Goal: Navigation & Orientation: Find specific page/section

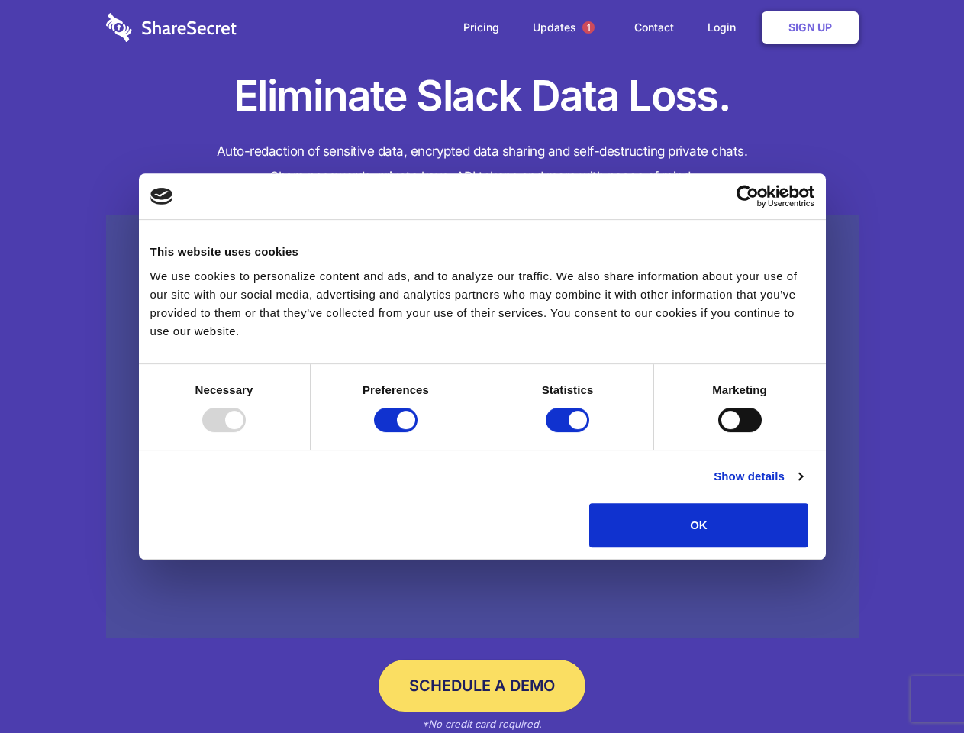
click at [246, 432] on div at bounding box center [224, 420] width 44 height 24
click at [418, 432] on input "Preferences" at bounding box center [396, 420] width 44 height 24
checkbox input "false"
click at [570, 432] on input "Statistics" at bounding box center [568, 420] width 44 height 24
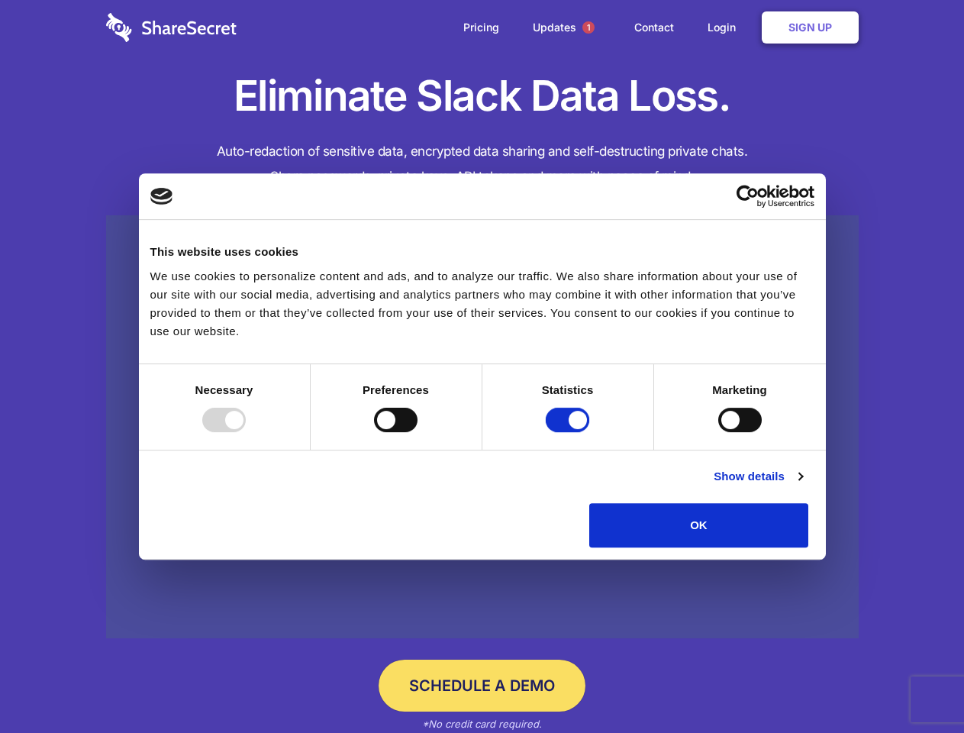
checkbox input "false"
click at [718, 432] on input "Marketing" at bounding box center [740, 420] width 44 height 24
checkbox input "true"
click at [802, 486] on link "Show details" at bounding box center [758, 476] width 89 height 18
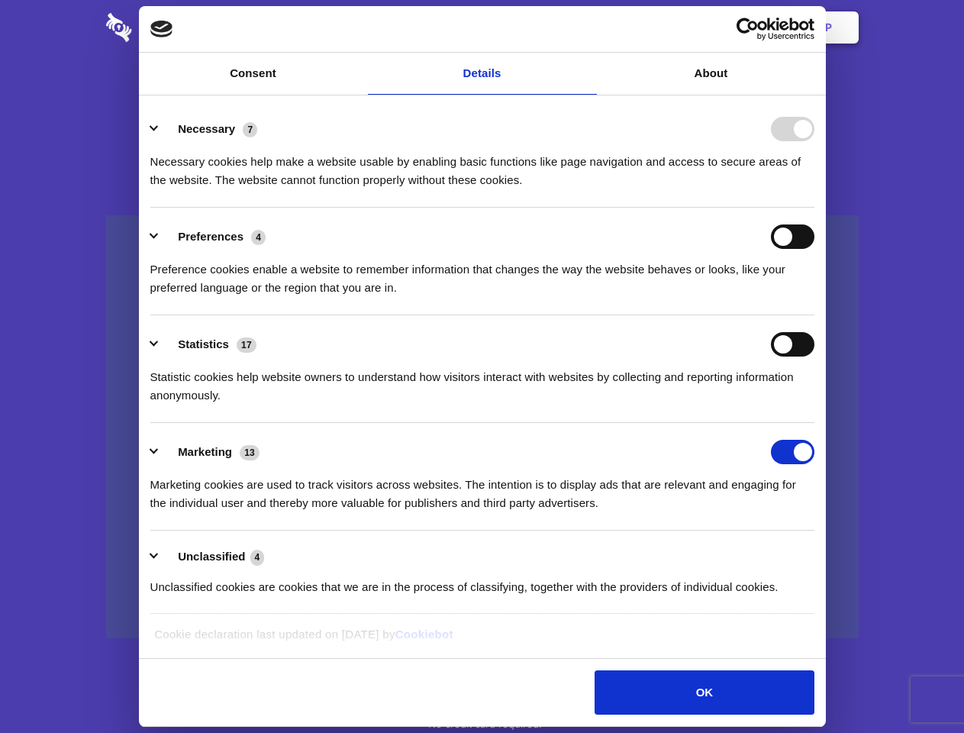
click at [821, 553] on ul "Necessary 7 Necessary cookies help make a website usable by enabling basic func…" at bounding box center [482, 357] width 679 height 515
click at [588, 27] on span "1" at bounding box center [588, 27] width 12 height 12
